Goal: Transaction & Acquisition: Book appointment/travel/reservation

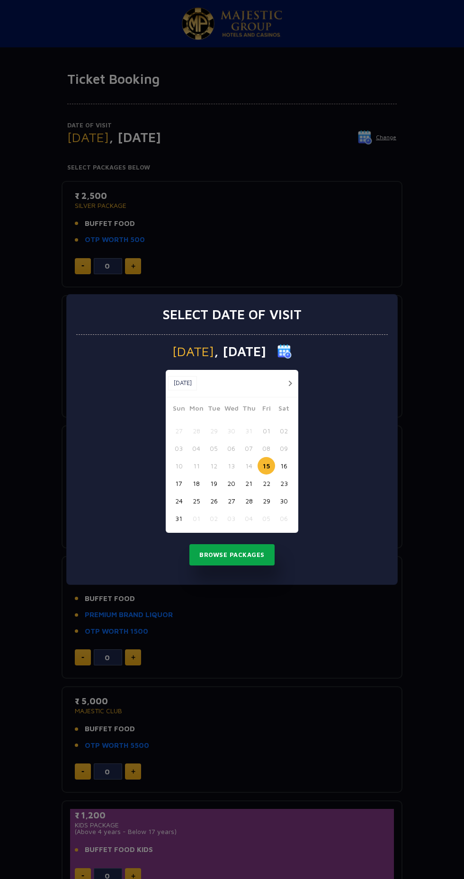
click at [250, 554] on button "Browse Packages" at bounding box center [231, 555] width 85 height 22
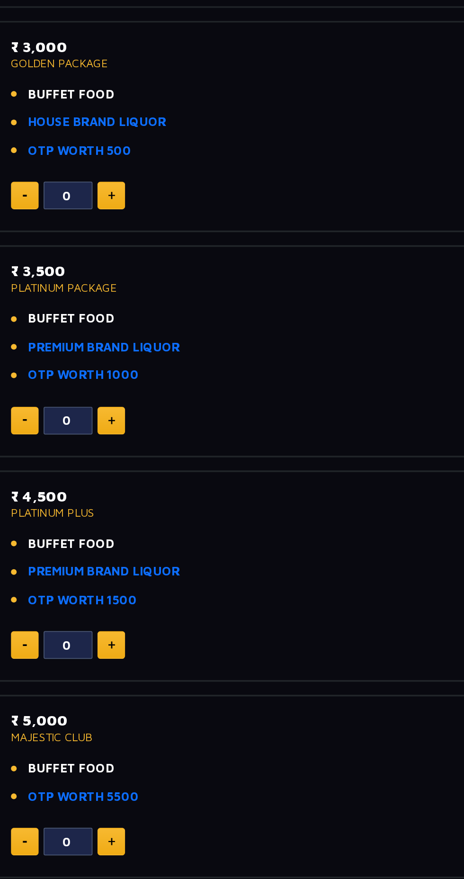
scroll to position [155, 0]
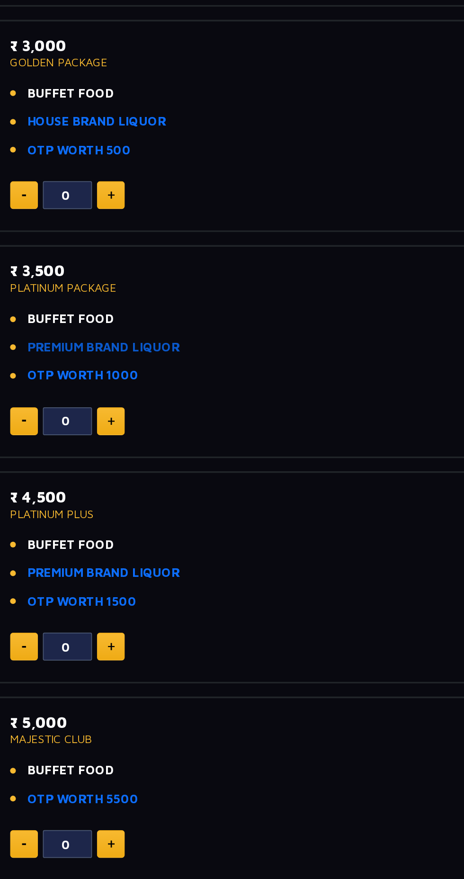
click at [156, 330] on link "PREMIUM BRAND LIQUOR" at bounding box center [129, 329] width 88 height 11
click at [159, 460] on link "PREMIUM BRAND LIQUOR" at bounding box center [129, 460] width 88 height 11
click at [139, 330] on link "PREMIUM BRAND LIQUOR" at bounding box center [129, 329] width 88 height 11
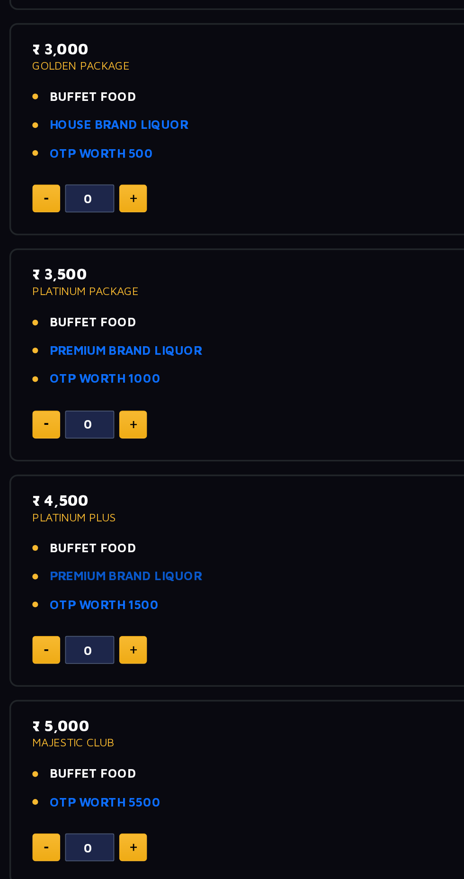
click at [165, 462] on link "PREMIUM BRAND LIQUOR" at bounding box center [129, 460] width 88 height 11
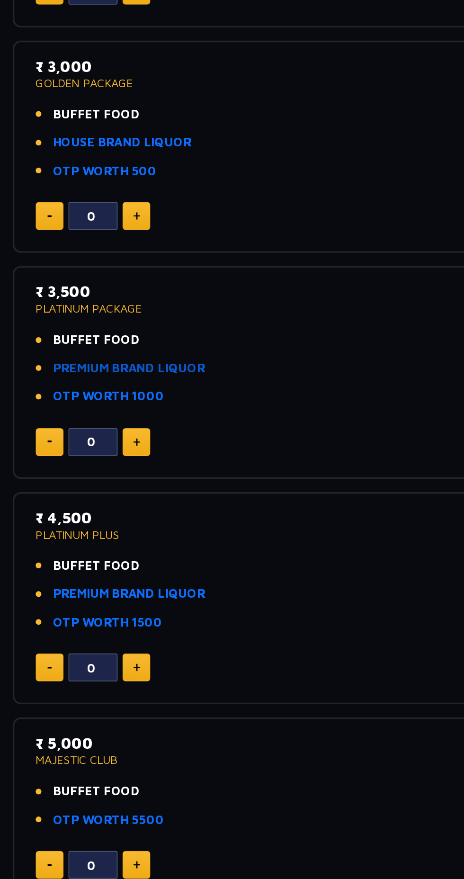
click at [136, 331] on link "PREMIUM BRAND LIQUOR" at bounding box center [129, 329] width 88 height 11
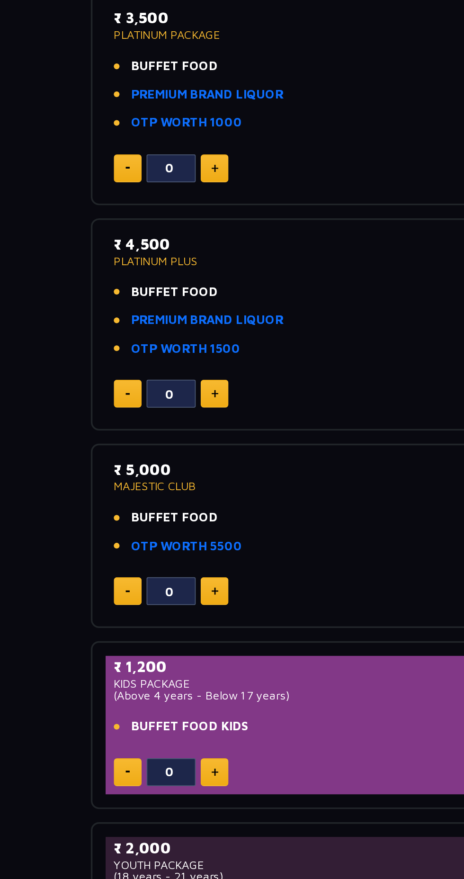
scroll to position [155, 0]
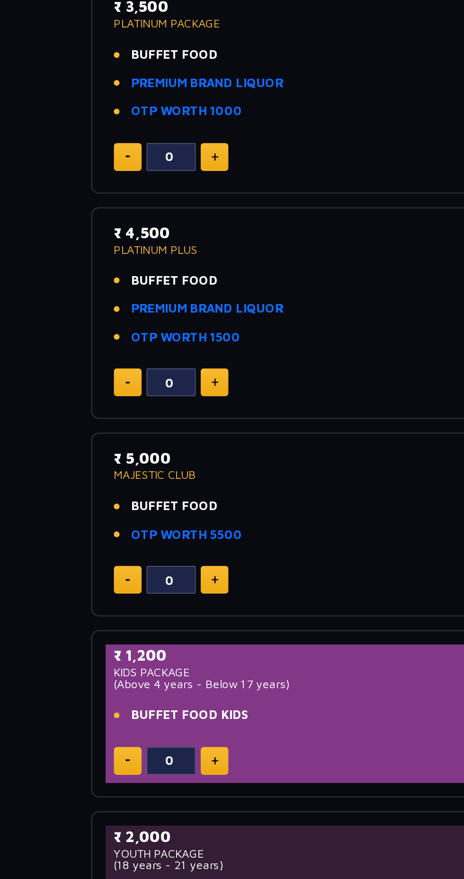
click at [169, 556] on p "MAJESTIC CLUB" at bounding box center [232, 556] width 314 height 7
